Goal: Navigation & Orientation: Find specific page/section

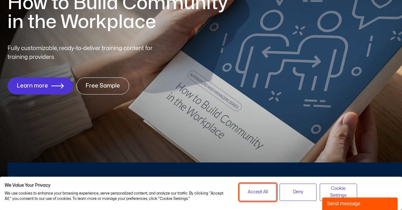
click at [254, 194] on span "Accept All" at bounding box center [258, 191] width 20 height 7
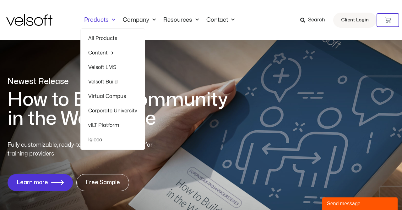
click at [103, 19] on link "Products" at bounding box center [99, 20] width 39 height 7
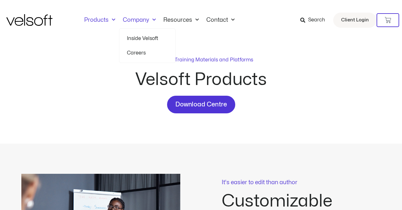
click at [135, 18] on link "Company" at bounding box center [139, 20] width 41 height 7
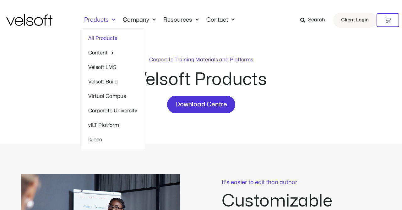
click at [115, 109] on link "Corporate University" at bounding box center [112, 110] width 49 height 14
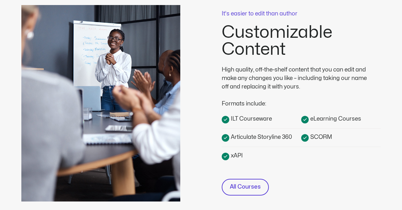
scroll to position [278, 0]
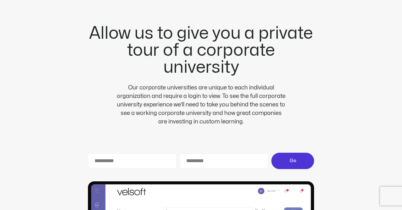
scroll to position [1549, 0]
